Goal: Check status: Check status

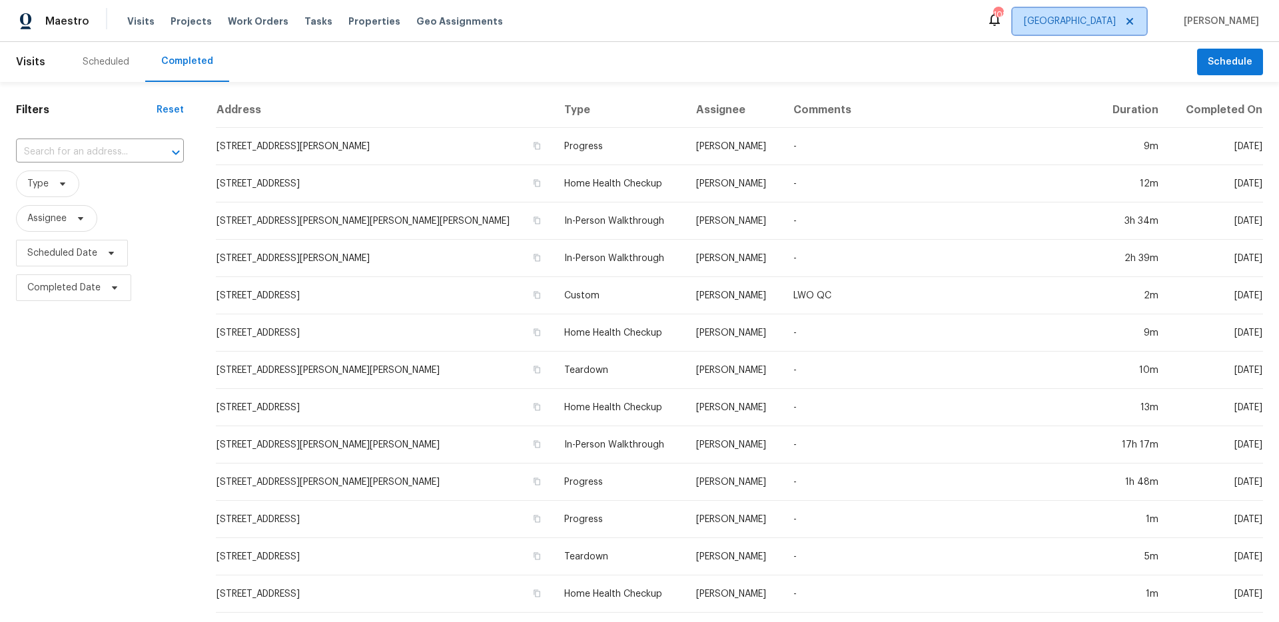
click at [1116, 24] on span "[GEOGRAPHIC_DATA]" at bounding box center [1070, 21] width 92 height 13
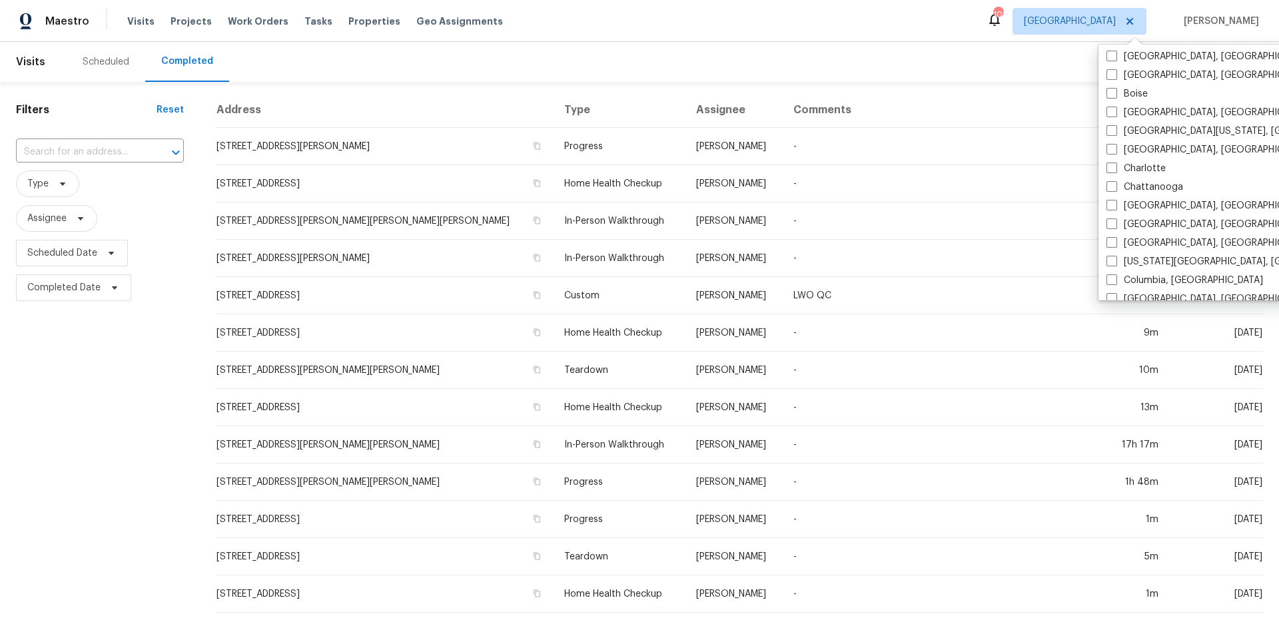
scroll to position [251, 0]
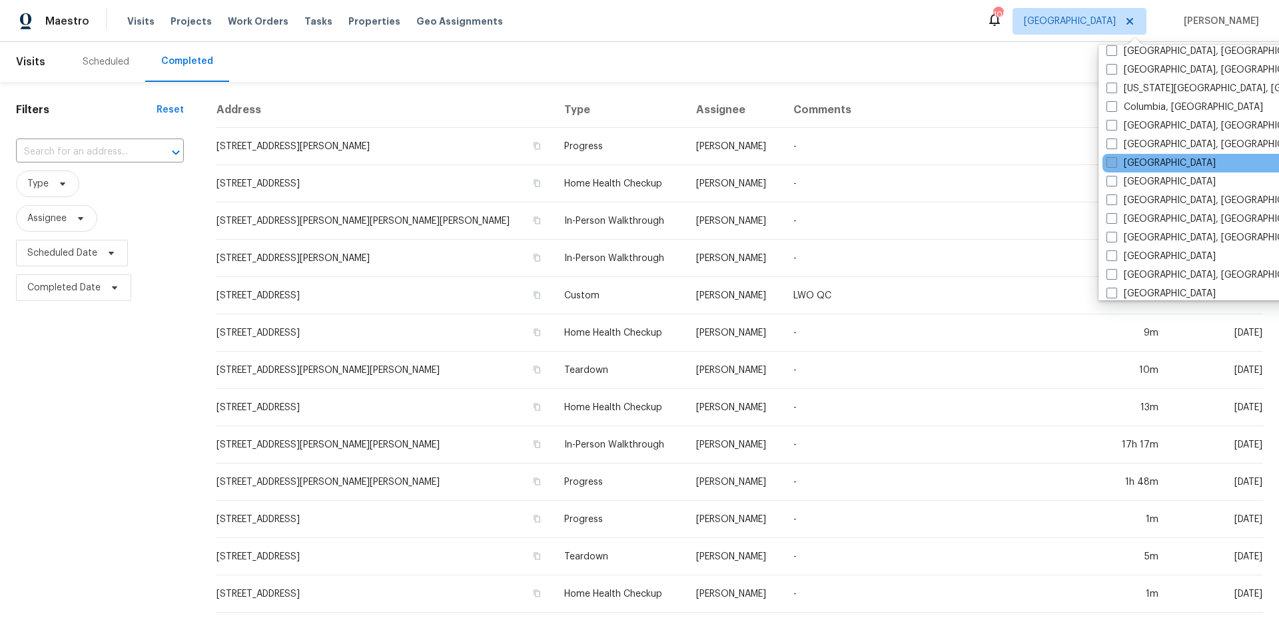
click at [1114, 165] on span at bounding box center [1112, 162] width 11 height 11
click at [1114, 165] on input "[GEOGRAPHIC_DATA]" at bounding box center [1111, 161] width 9 height 9
checkbox input "true"
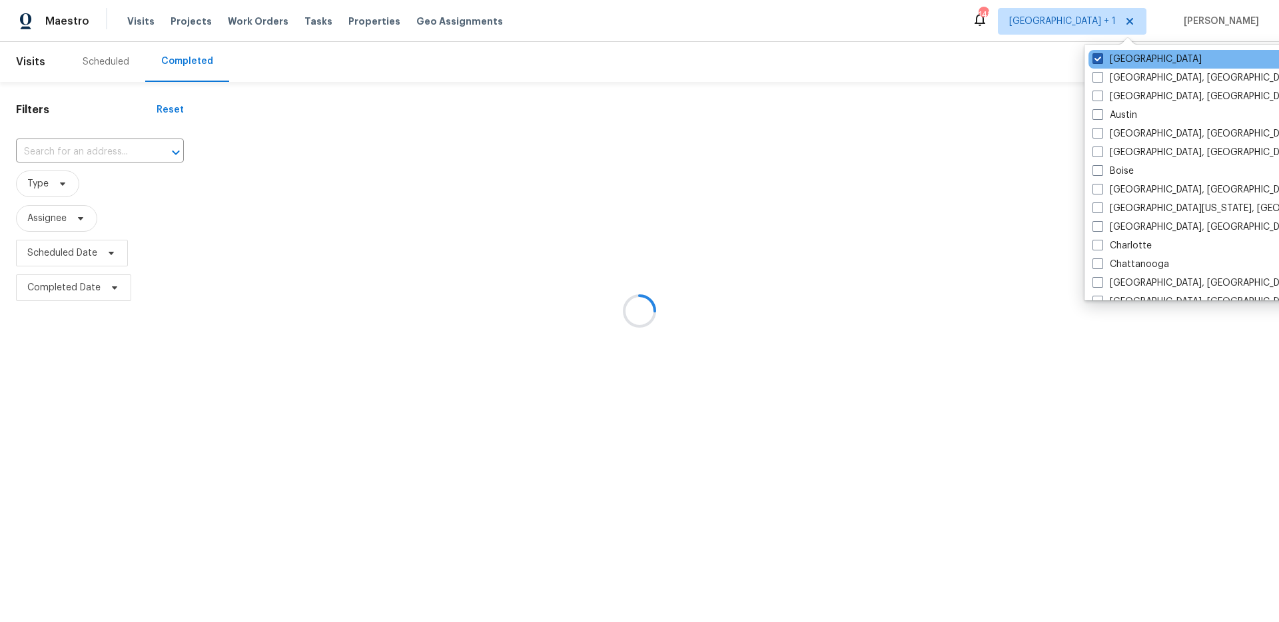
click at [1115, 61] on label "[GEOGRAPHIC_DATA]" at bounding box center [1147, 59] width 109 height 13
click at [1101, 61] on input "[GEOGRAPHIC_DATA]" at bounding box center [1097, 57] width 9 height 9
checkbox input "false"
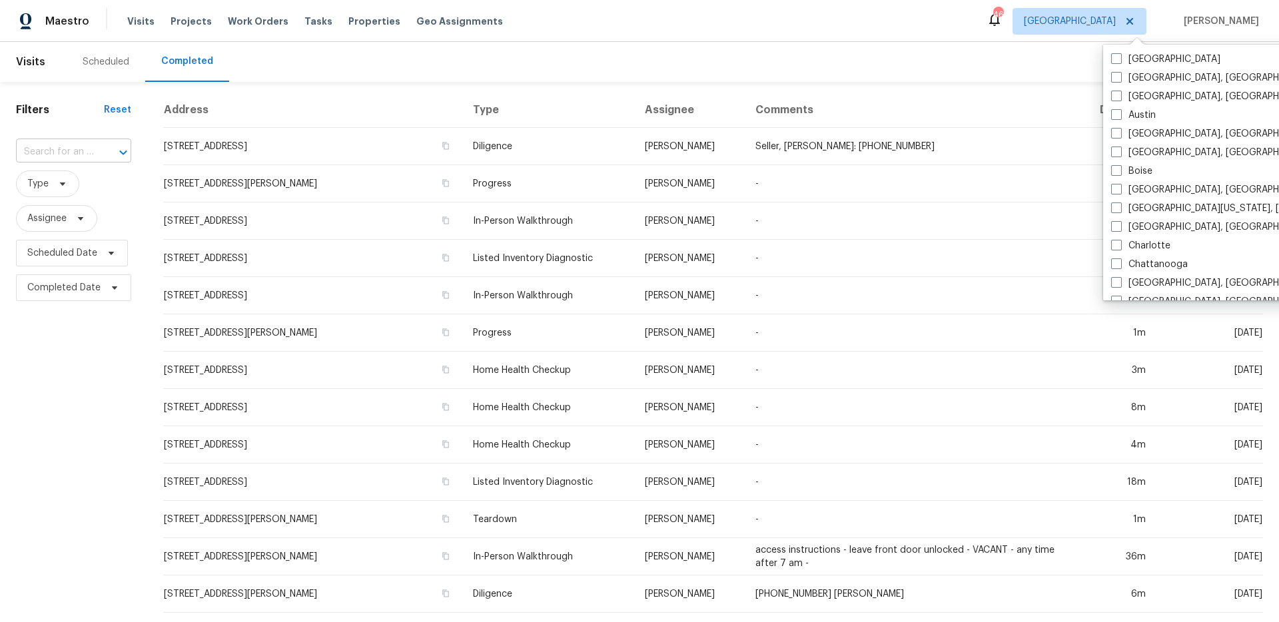
click at [91, 157] on input "text" at bounding box center [55, 152] width 78 height 21
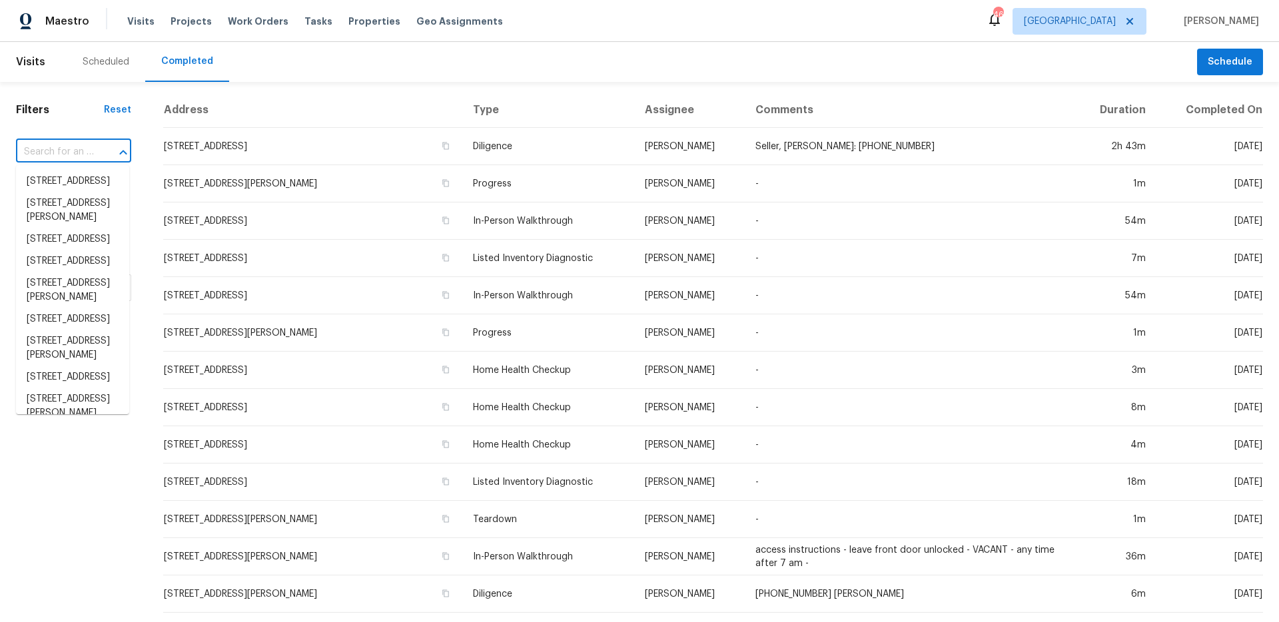
paste input "[STREET_ADDRESS]"
type input "[STREET_ADDRESS]"
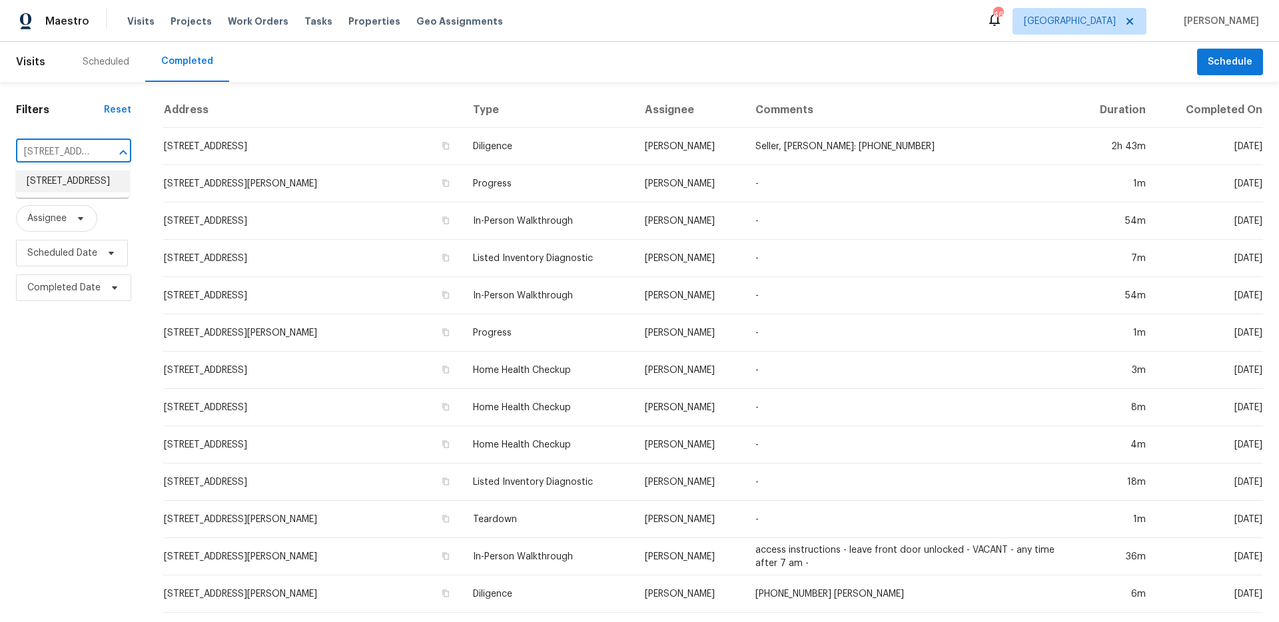
click at [70, 187] on li "[STREET_ADDRESS]" at bounding box center [72, 182] width 113 height 22
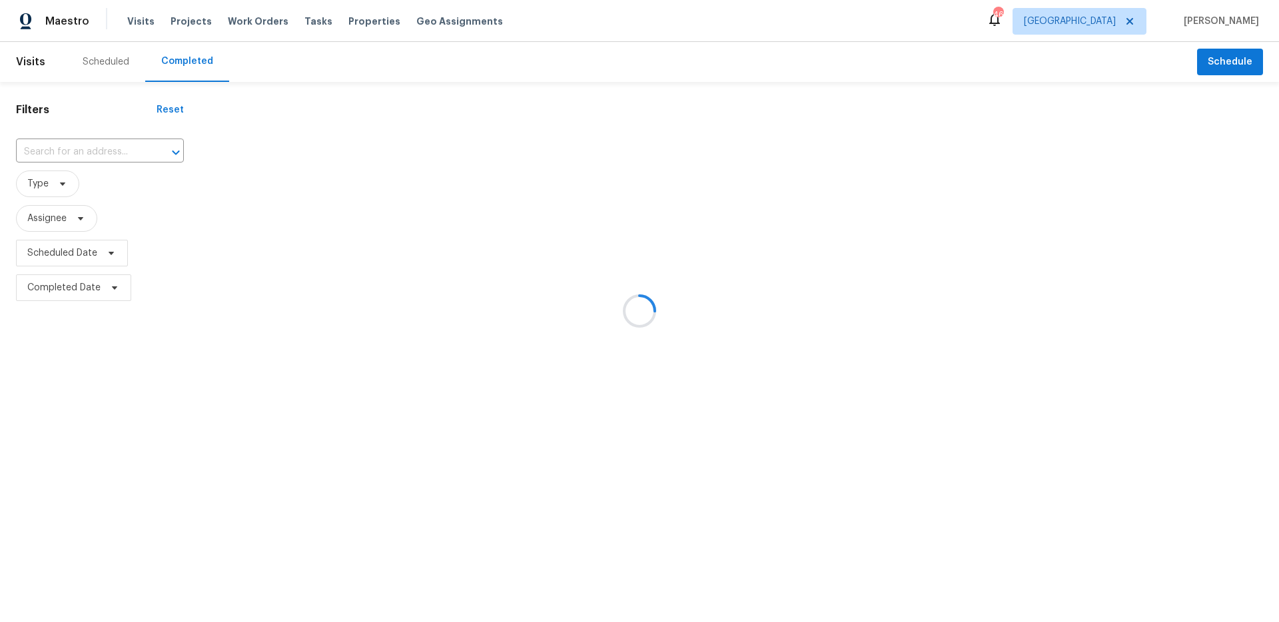
type input "[STREET_ADDRESS]"
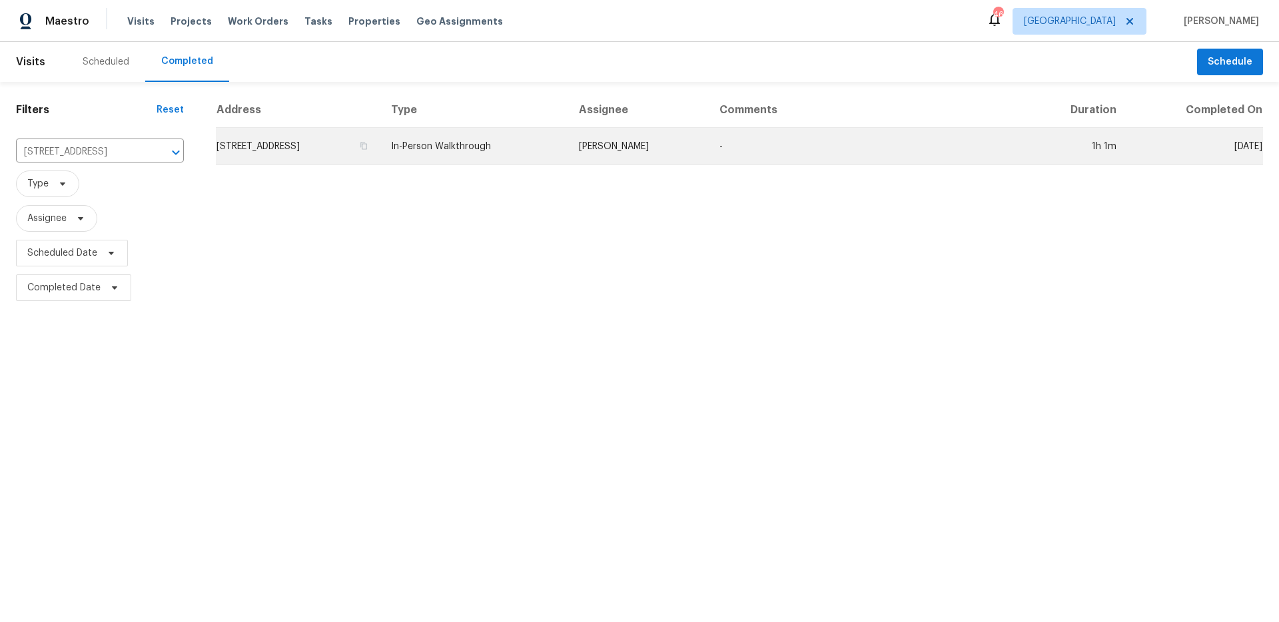
click at [546, 154] on td "In-Person Walkthrough" at bounding box center [473, 146] width 187 height 37
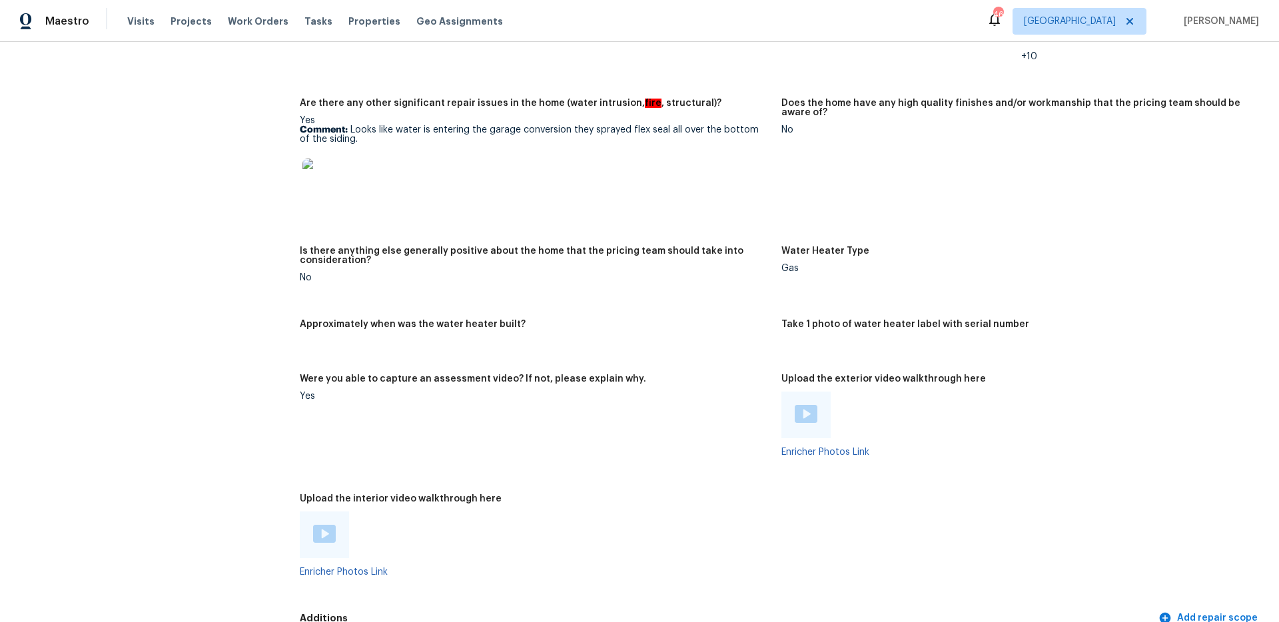
scroll to position [2442, 0]
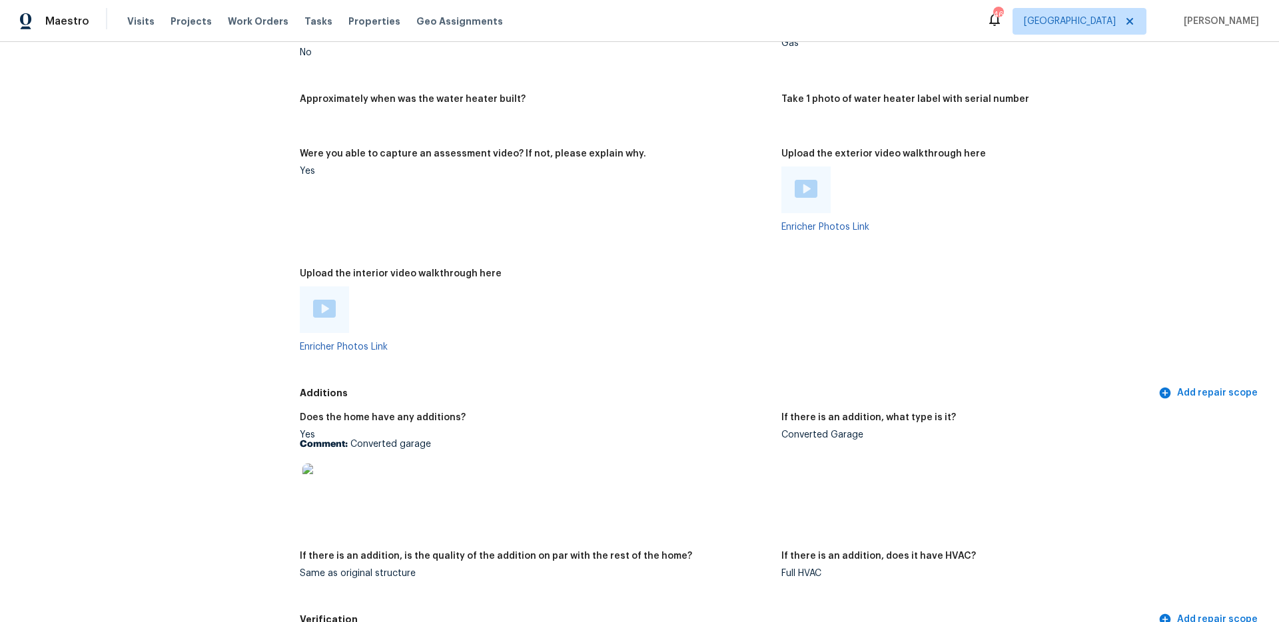
click at [324, 300] on img at bounding box center [324, 309] width 23 height 18
